Goal: Task Accomplishment & Management: Use online tool/utility

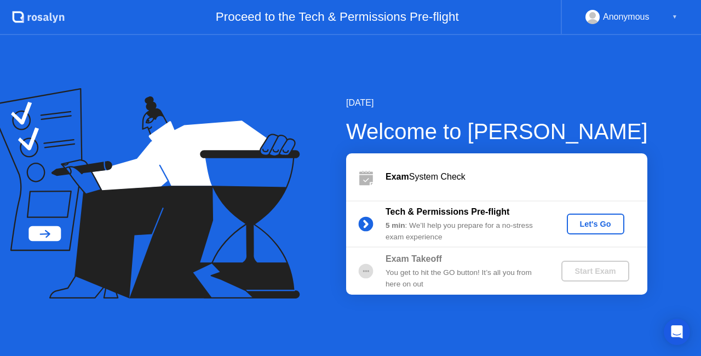
click at [592, 220] on div "Let's Go" at bounding box center [596, 224] width 49 height 9
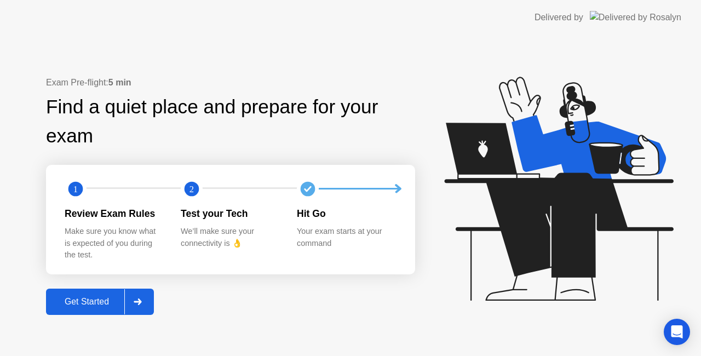
click at [79, 304] on div "Get Started" at bounding box center [86, 302] width 75 height 10
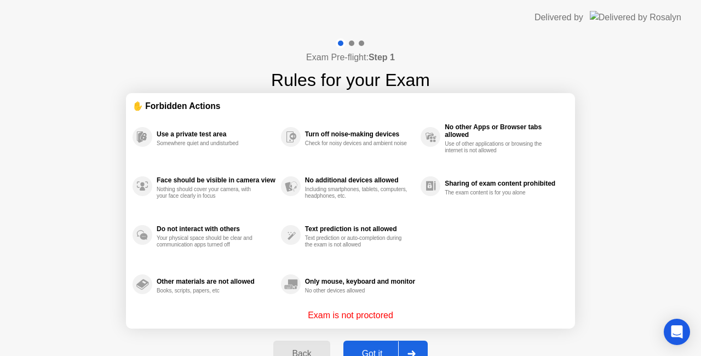
click at [362, 343] on button "Got it" at bounding box center [386, 354] width 84 height 26
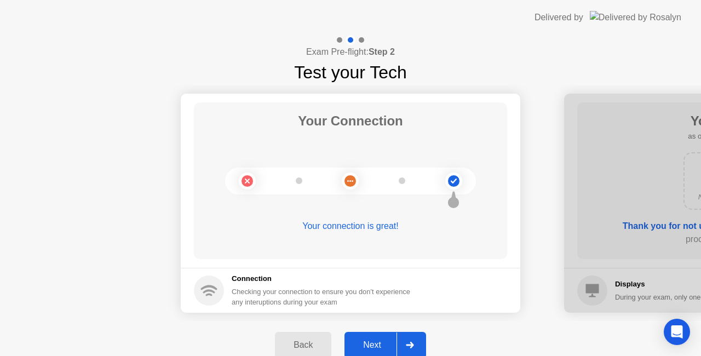
click at [379, 341] on div "Next" at bounding box center [372, 345] width 49 height 10
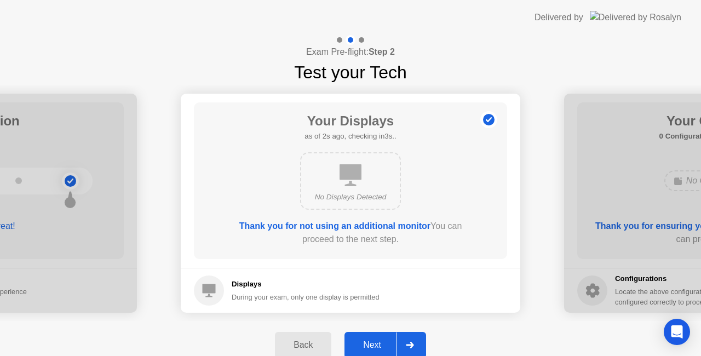
click at [373, 341] on div "Next" at bounding box center [372, 345] width 49 height 10
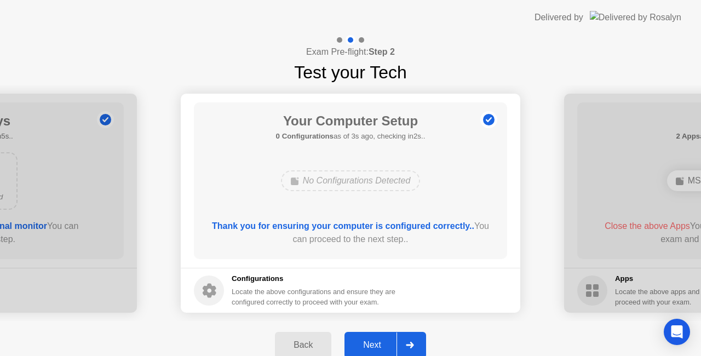
click at [373, 341] on div "Next" at bounding box center [372, 345] width 49 height 10
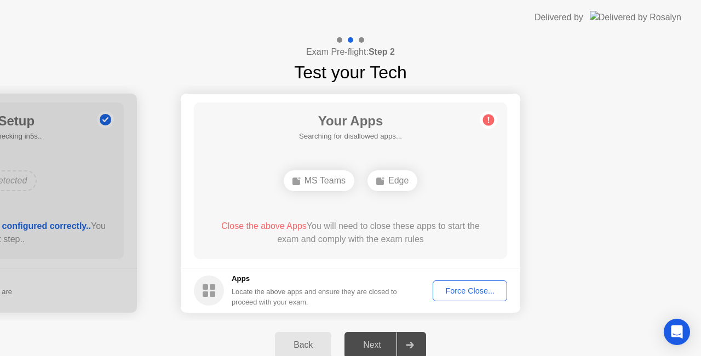
click at [518, 176] on main "Your Apps Searching for disallowed apps... MS Teams Edge Close the above Apps Y…" at bounding box center [351, 181] width 340 height 174
click at [467, 295] on div "Force Close..." at bounding box center [470, 291] width 67 height 9
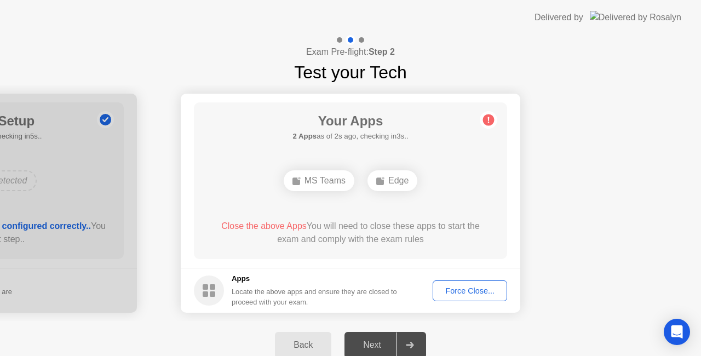
click at [454, 289] on div "Force Close..." at bounding box center [470, 291] width 67 height 9
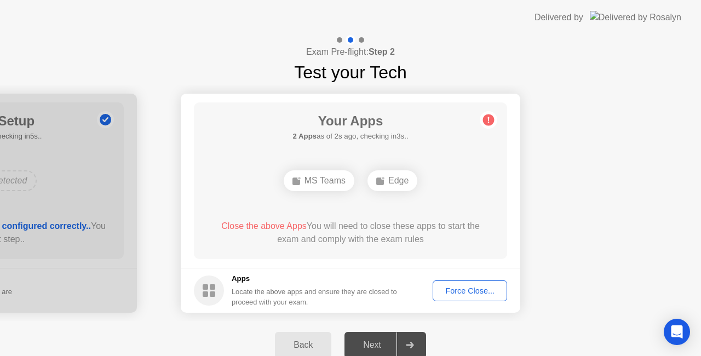
click at [408, 187] on div "Edge" at bounding box center [393, 180] width 50 height 21
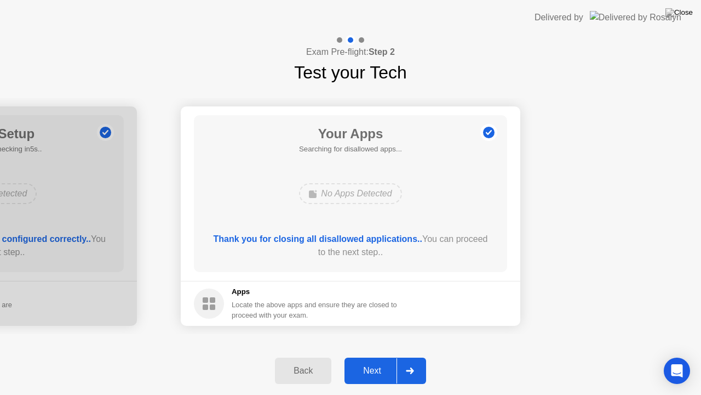
click at [380, 356] on div "Next" at bounding box center [372, 370] width 49 height 10
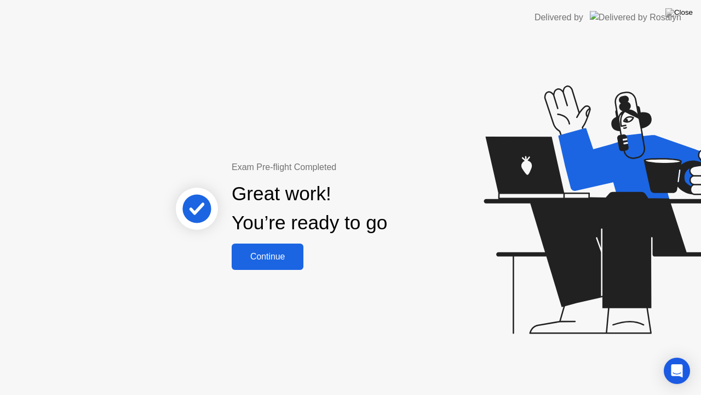
click at [260, 252] on div "Continue" at bounding box center [267, 257] width 65 height 10
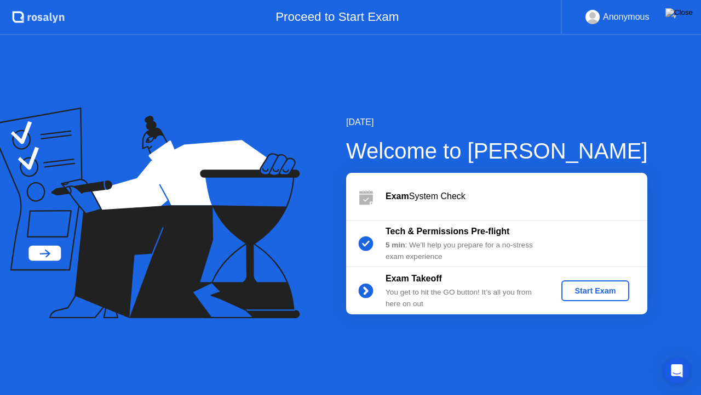
click at [609, 292] on div "Start Exam" at bounding box center [595, 290] width 59 height 9
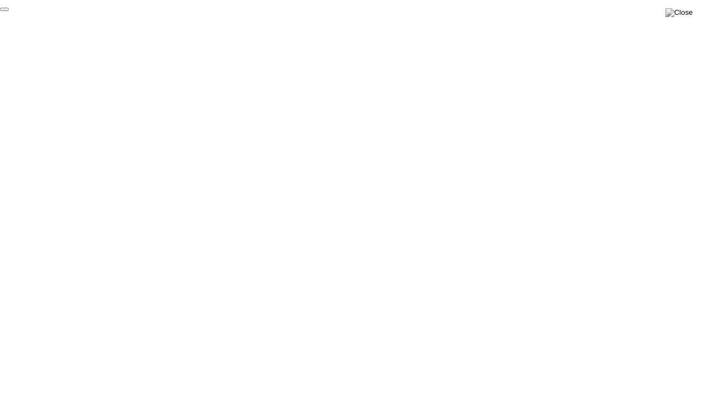
click div "End Proctoring Session"
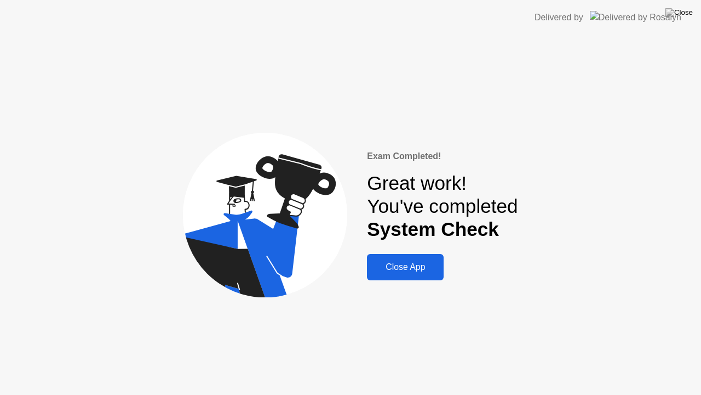
click at [406, 274] on button "Close App" at bounding box center [405, 267] width 77 height 26
